Goal: Task Accomplishment & Management: Use online tool/utility

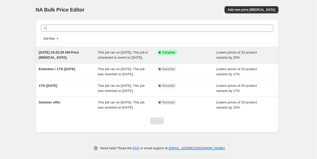
click at [216, 56] on div "Success Complete Complete" at bounding box center [186, 55] width 59 height 10
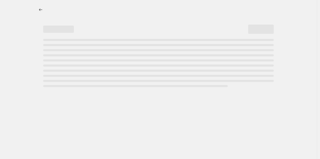
select select "percentage"
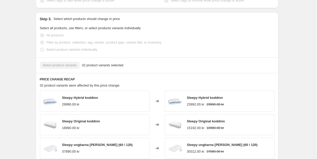
scroll to position [274, 0]
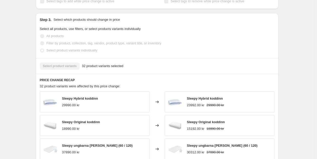
click at [75, 67] on div "Select product variants 32 product variants selected" at bounding box center [157, 66] width 243 height 16
click at [74, 69] on div "Select product variants 32 product variants selected" at bounding box center [157, 65] width 235 height 7
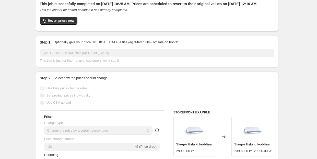
scroll to position [0, 0]
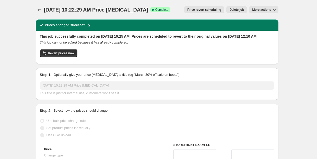
click at [265, 9] on span "More actions" at bounding box center [261, 10] width 19 height 4
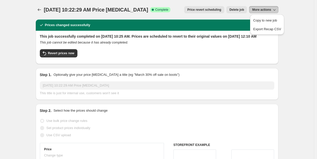
click at [241, 3] on div "[DATE] 10:22:29 AM Price [MEDICAL_DATA]. This page is ready [DATE] 10:22:29 AM …" at bounding box center [157, 9] width 243 height 19
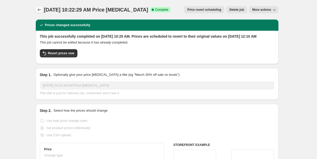
click at [39, 10] on icon "Price change jobs" at bounding box center [39, 9] width 3 height 3
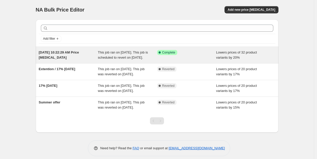
click at [193, 56] on div "Success Complete Complete" at bounding box center [186, 55] width 59 height 10
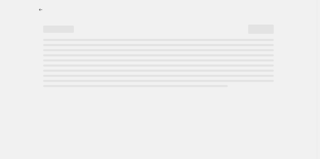
select select "percentage"
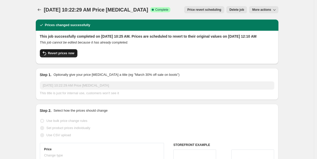
click at [65, 55] on span "Revert prices now" at bounding box center [61, 53] width 26 height 4
checkbox input "false"
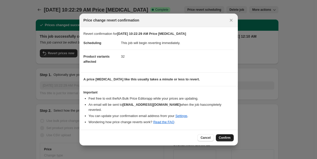
click at [224, 137] on button "Confirm" at bounding box center [225, 137] width 18 height 7
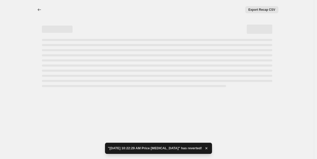
select select "percentage"
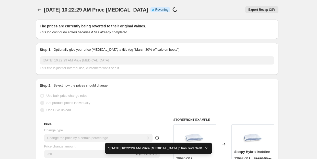
checkbox input "true"
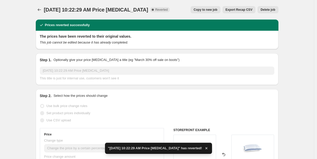
click at [201, 11] on span "Copy to new job" at bounding box center [206, 10] width 24 height 4
select select "percentage"
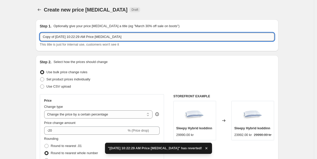
click at [74, 37] on input "Copy of [DATE] 10:22:29 AM Price [MEDICAL_DATA]" at bounding box center [157, 37] width 235 height 8
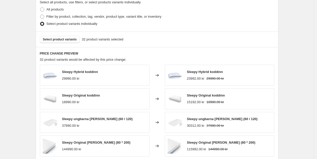
scroll to position [368, 0]
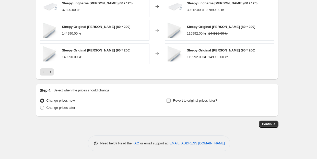
type input "B2S / Sleepy products"
click at [192, 101] on span "Revert to original prices later?" at bounding box center [195, 100] width 44 height 4
click at [171, 101] on input "Revert to original prices later?" at bounding box center [169, 100] width 4 height 4
checkbox input "true"
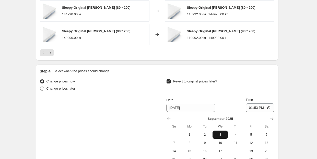
scroll to position [431, 0]
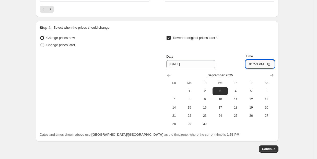
click at [259, 64] on input "13:53" at bounding box center [260, 64] width 29 height 9
click at [205, 91] on span "2" at bounding box center [204, 91] width 11 height 4
type input "[DATE]"
click at [259, 63] on input "13:53" at bounding box center [260, 64] width 29 height 9
type input "23:55"
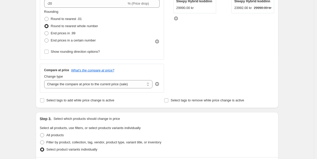
scroll to position [190, 0]
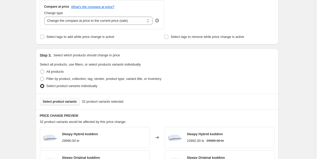
click at [67, 102] on span "Select product variants" at bounding box center [60, 101] width 34 height 4
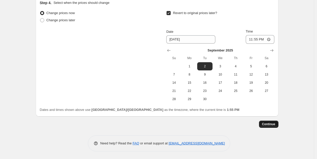
click at [269, 123] on span "Continue" at bounding box center [268, 124] width 13 height 4
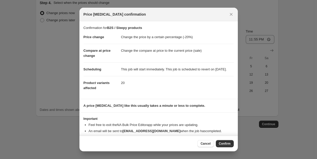
scroll to position [14, 0]
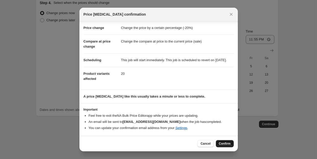
click at [222, 141] on button "Confirm" at bounding box center [225, 143] width 18 height 7
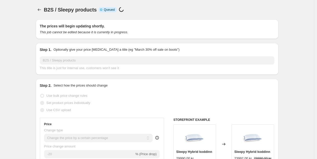
scroll to position [455, 0]
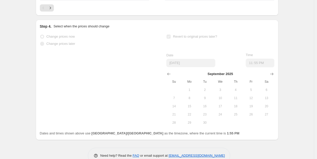
select select "percentage"
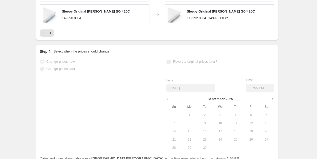
scroll to position [0, 0]
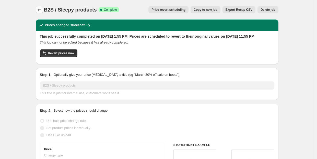
click at [39, 8] on icon "Price change jobs" at bounding box center [39, 9] width 5 height 5
